Goal: Task Accomplishment & Management: Manage account settings

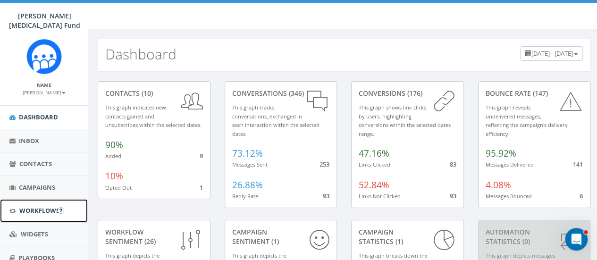
click at [44, 214] on link "Workflows" at bounding box center [44, 210] width 88 height 23
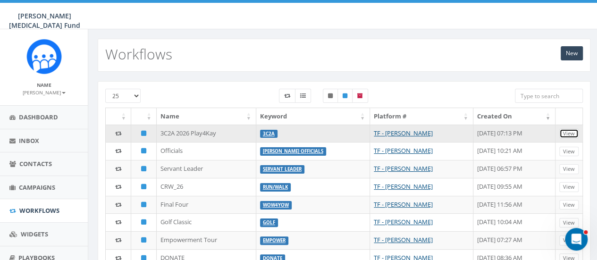
click at [567, 131] on link "View" at bounding box center [568, 134] width 19 height 10
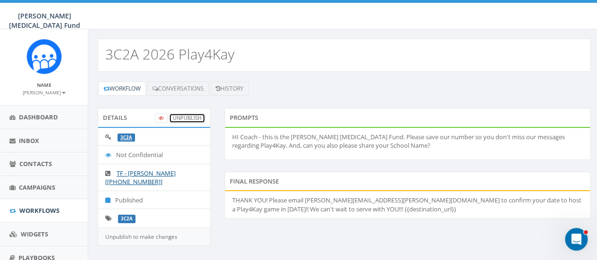
click at [196, 116] on link "UnPublish" at bounding box center [187, 118] width 36 height 10
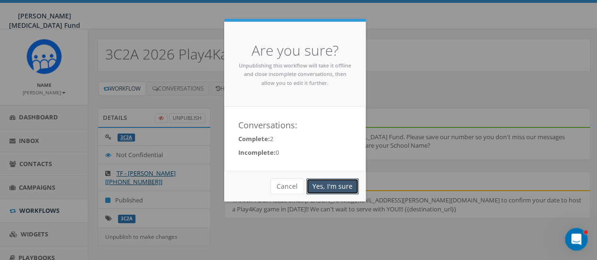
click at [333, 182] on link "Yes, I'm sure" at bounding box center [332, 186] width 52 height 16
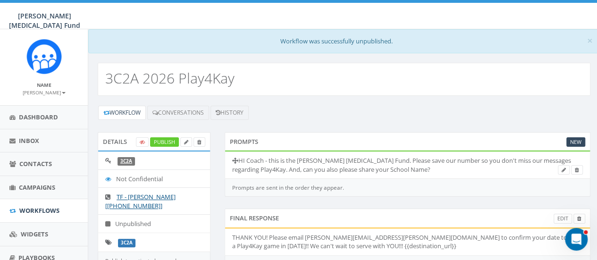
scroll to position [40, 0]
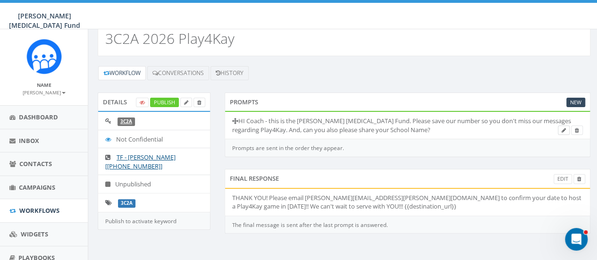
click at [566, 129] on link at bounding box center [564, 131] width 12 height 10
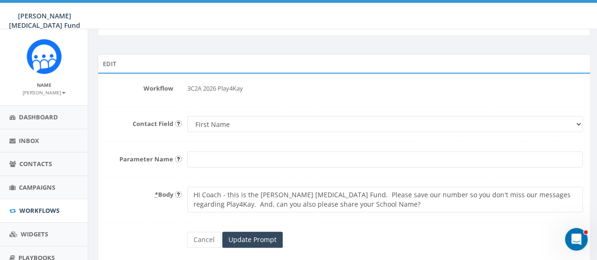
scroll to position [36, 0]
click at [537, 197] on textarea "HI Coach - this is the [PERSON_NAME] [MEDICAL_DATA] Fund. Please save our numbe…" at bounding box center [384, 198] width 395 height 25
click at [221, 203] on textarea "HI Coach - this is the [PERSON_NAME] [MEDICAL_DATA] Fund. Please save our numbe…" at bounding box center [384, 198] width 395 height 25
type textarea "HI Coach - this is the [PERSON_NAME] [MEDICAL_DATA] Fund. Please save our numbe…"
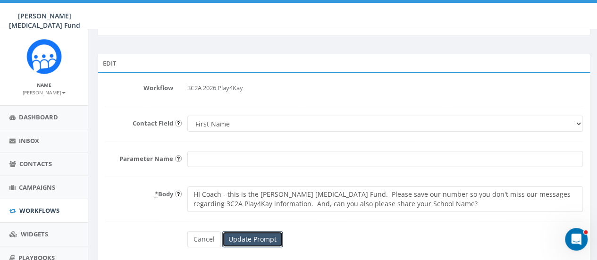
click at [259, 240] on input "Update Prompt" at bounding box center [252, 239] width 60 height 16
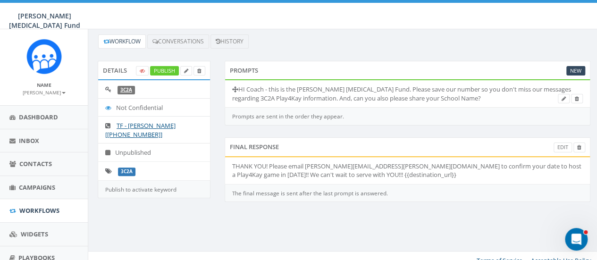
scroll to position [72, 0]
click at [561, 143] on link "Edit" at bounding box center [563, 147] width 18 height 10
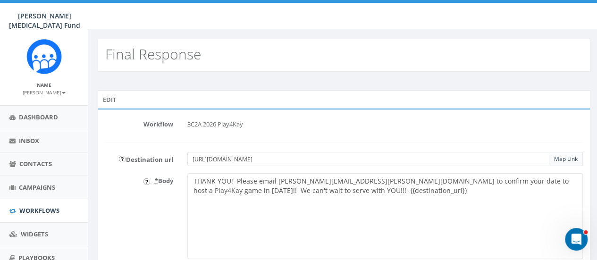
click at [262, 193] on textarea "THANK YOU! Please email [PERSON_NAME][EMAIL_ADDRESS][PERSON_NAME][DOMAIN_NAME] …" at bounding box center [384, 216] width 395 height 86
click at [328, 210] on textarea "THANK YOU! Please email [PERSON_NAME][EMAIL_ADDRESS][PERSON_NAME][DOMAIN_NAME] …" at bounding box center [384, 216] width 395 height 86
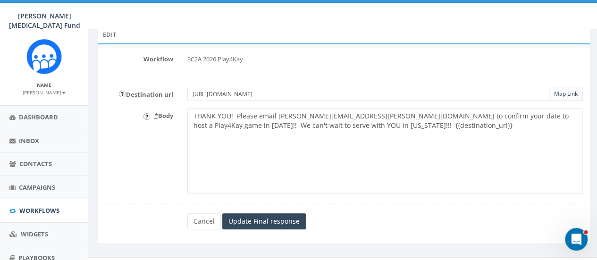
scroll to position [67, 0]
type textarea "THANK YOU! Please email [PERSON_NAME][EMAIL_ADDRESS][PERSON_NAME][DOMAIN_NAME] …"
click at [271, 217] on input "Update Final response" at bounding box center [264, 220] width 84 height 16
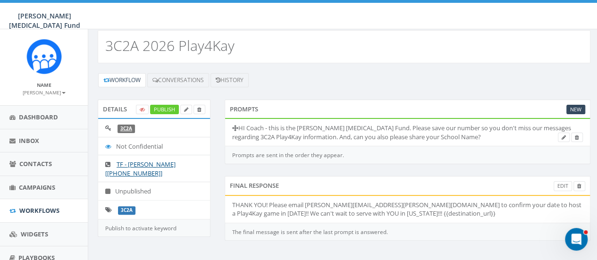
scroll to position [33, 0]
click at [168, 109] on link "Publish" at bounding box center [164, 109] width 29 height 10
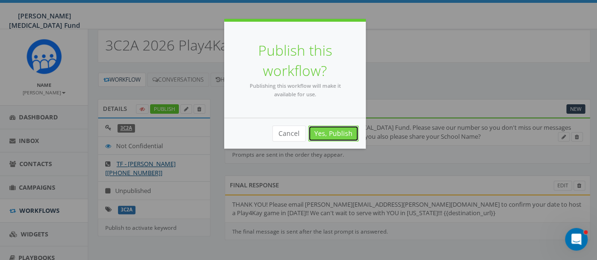
click at [347, 129] on link "Yes, Publish" at bounding box center [333, 134] width 50 height 16
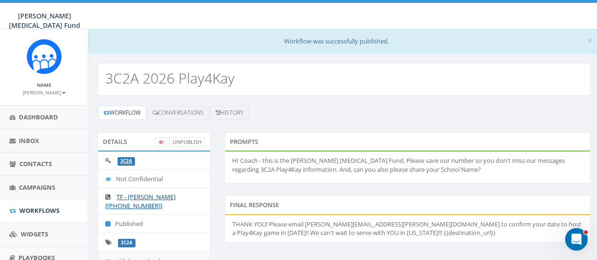
click at [41, 89] on small "[PERSON_NAME]" at bounding box center [44, 92] width 43 height 7
click at [35, 121] on link "Sign Out" at bounding box center [47, 119] width 75 height 12
